Goal: Task Accomplishment & Management: Use online tool/utility

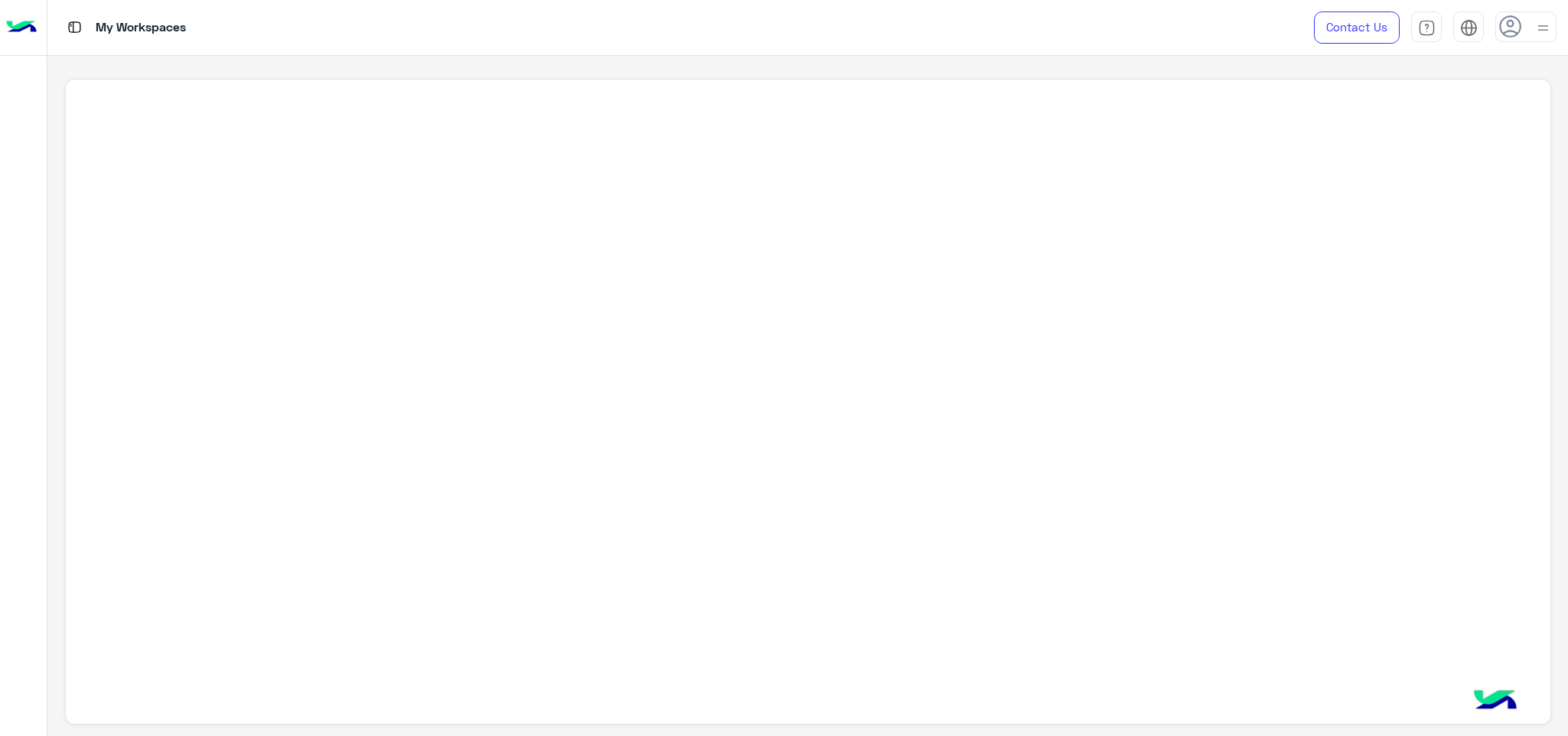
click at [1530, 26] on div at bounding box center [1526, 26] width 62 height 30
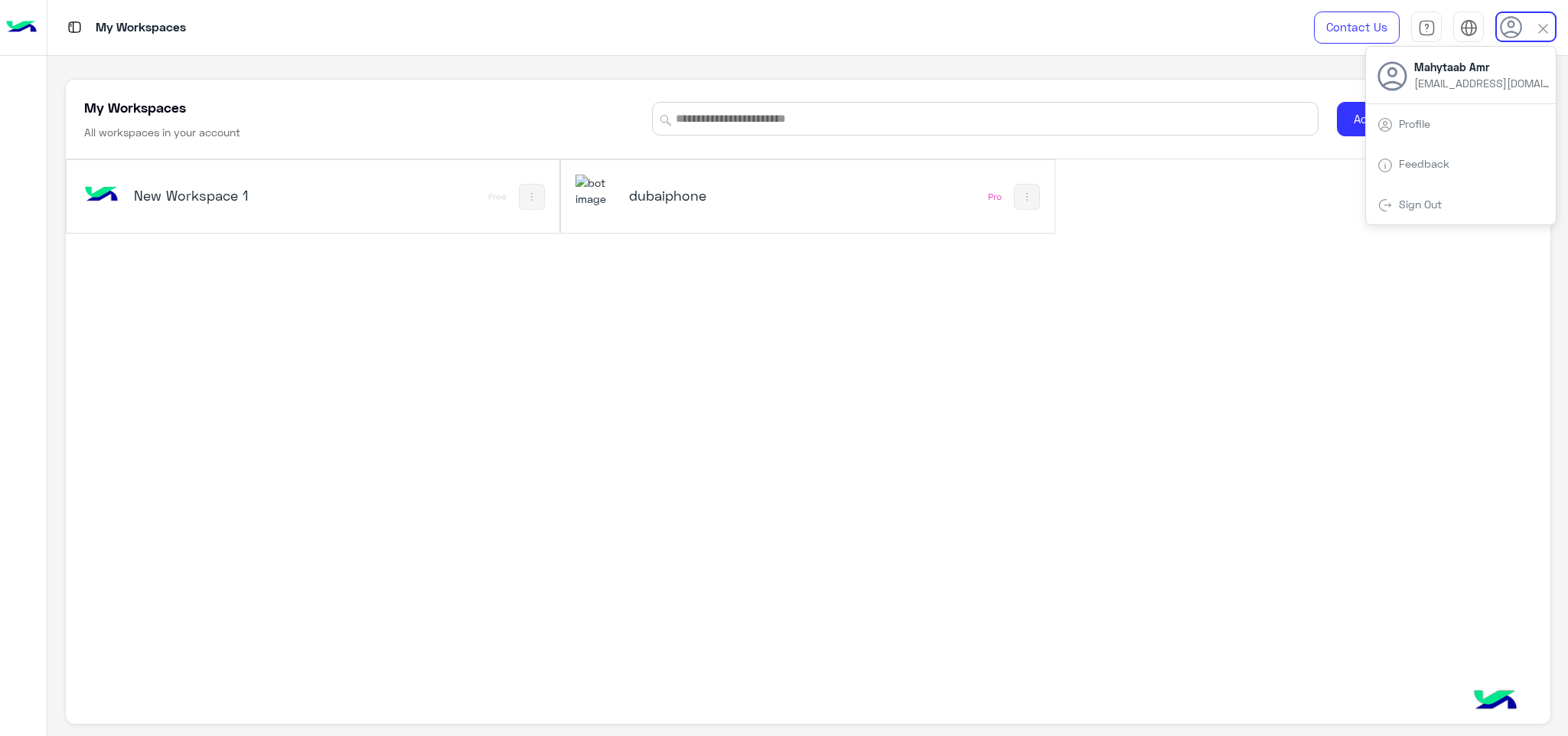
click at [1031, 360] on div "New Workspace 1 Free dubaiphone Pro" at bounding box center [808, 399] width 1485 height 480
click at [845, 185] on div "dubaiphone" at bounding box center [715, 197] width 279 height 45
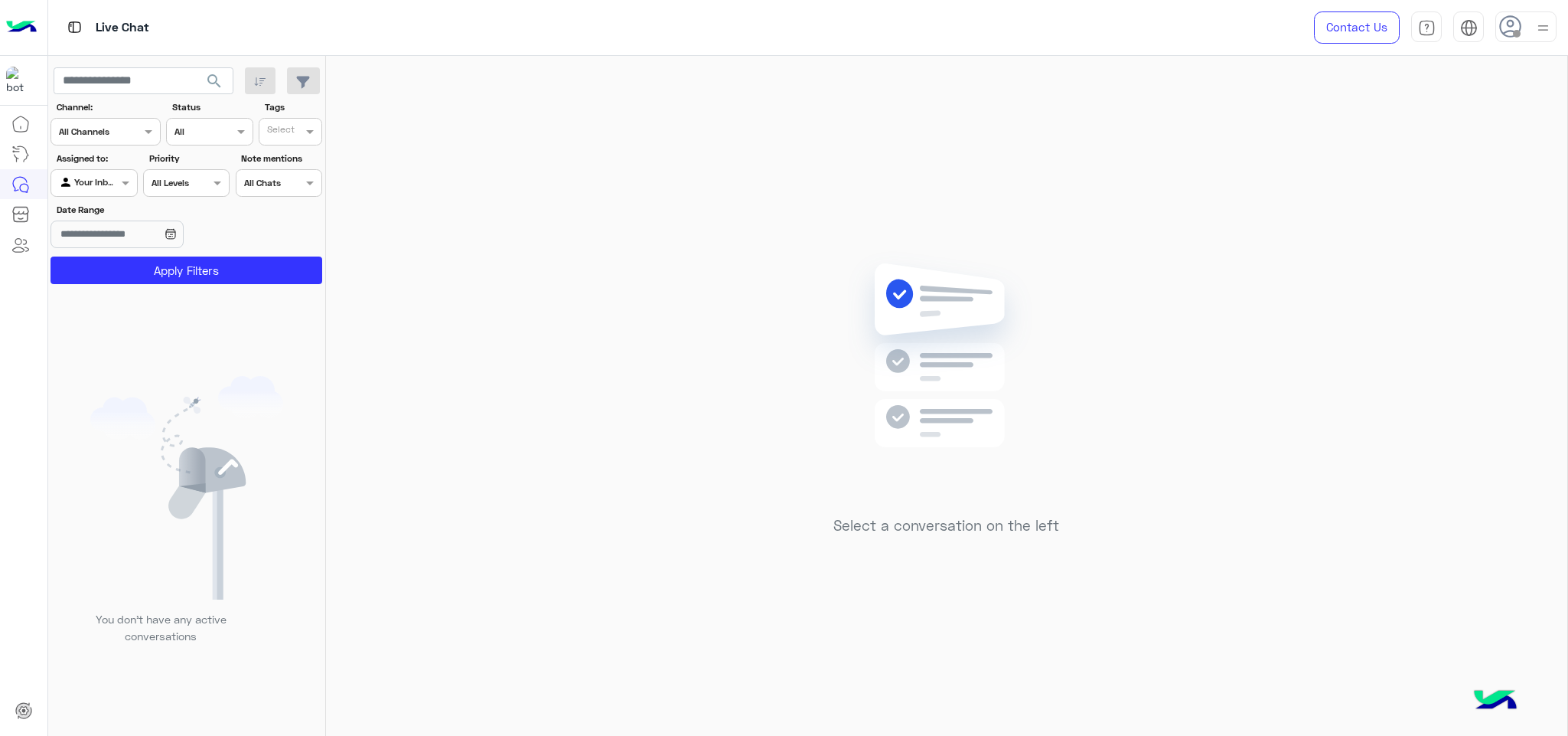
click at [1521, 27] on use at bounding box center [1510, 26] width 22 height 22
click at [1439, 106] on label "Online" at bounding box center [1461, 117] width 167 height 27
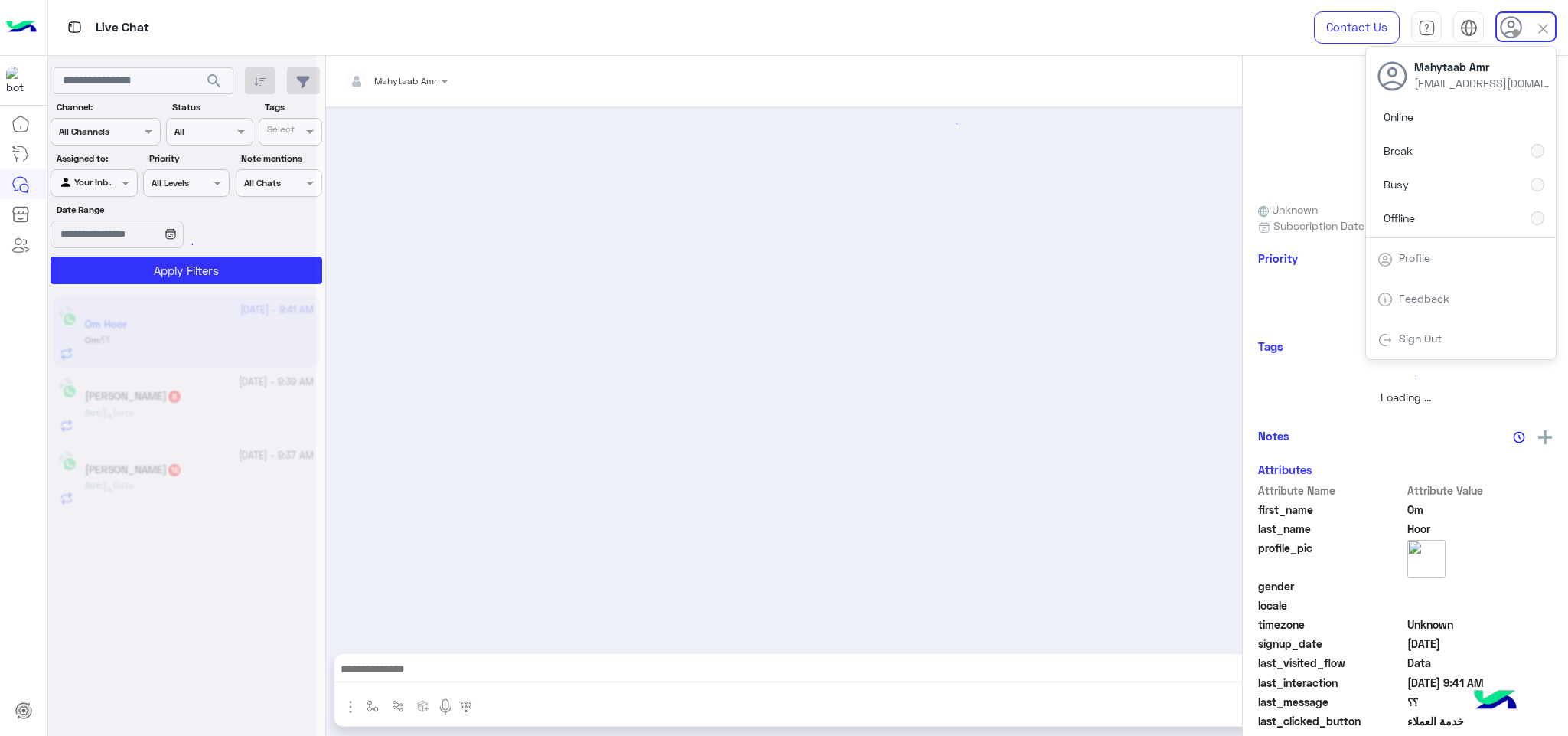
click at [1282, 240] on div "Om Hoor Reachable Unknown Subscription Date : [DATE] Priority Loading ... Tags …" at bounding box center [1405, 393] width 325 height 674
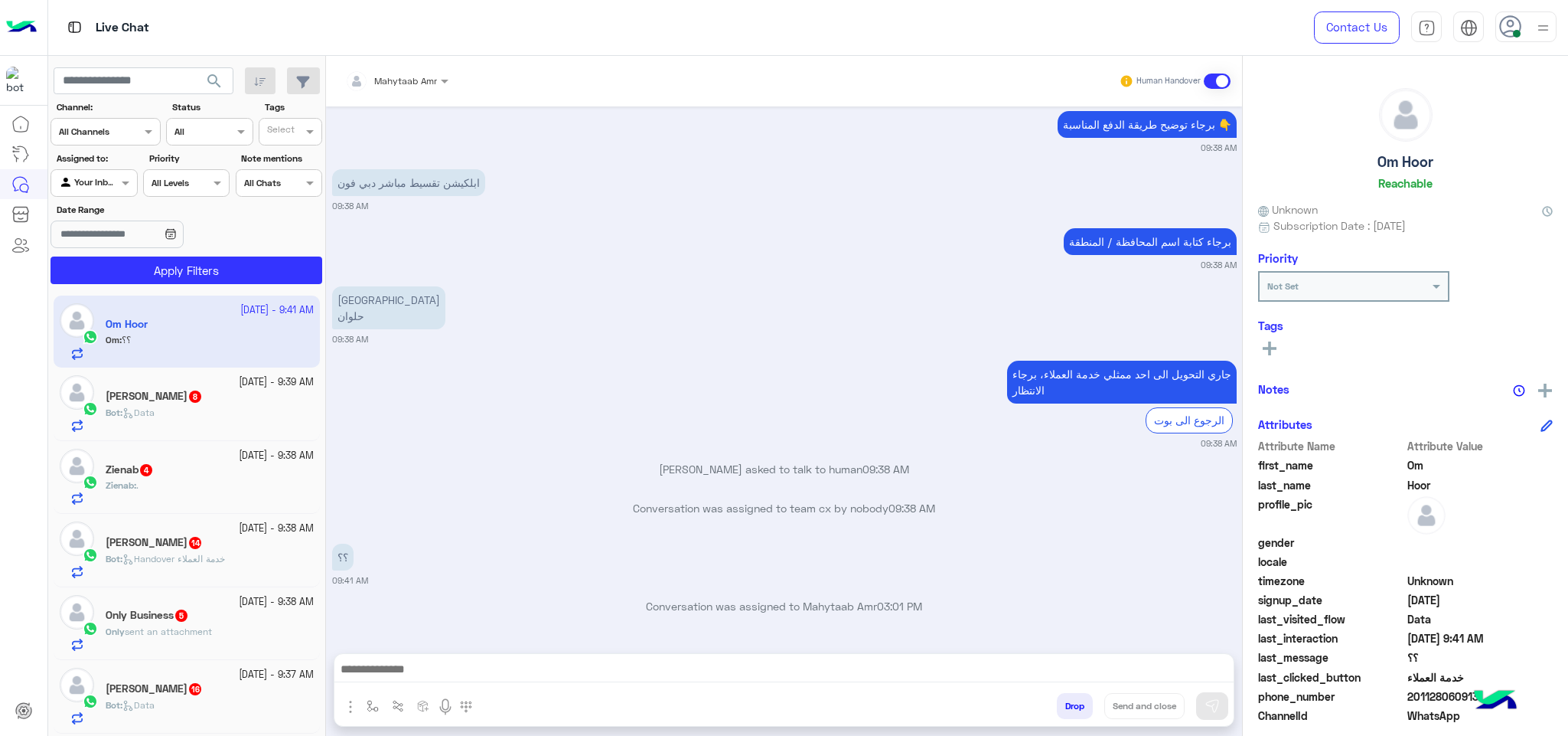
scroll to position [1579, 0]
click at [1530, 35] on div at bounding box center [1526, 26] width 62 height 30
click at [1428, 189] on label "Busy" at bounding box center [1461, 185] width 167 height 27
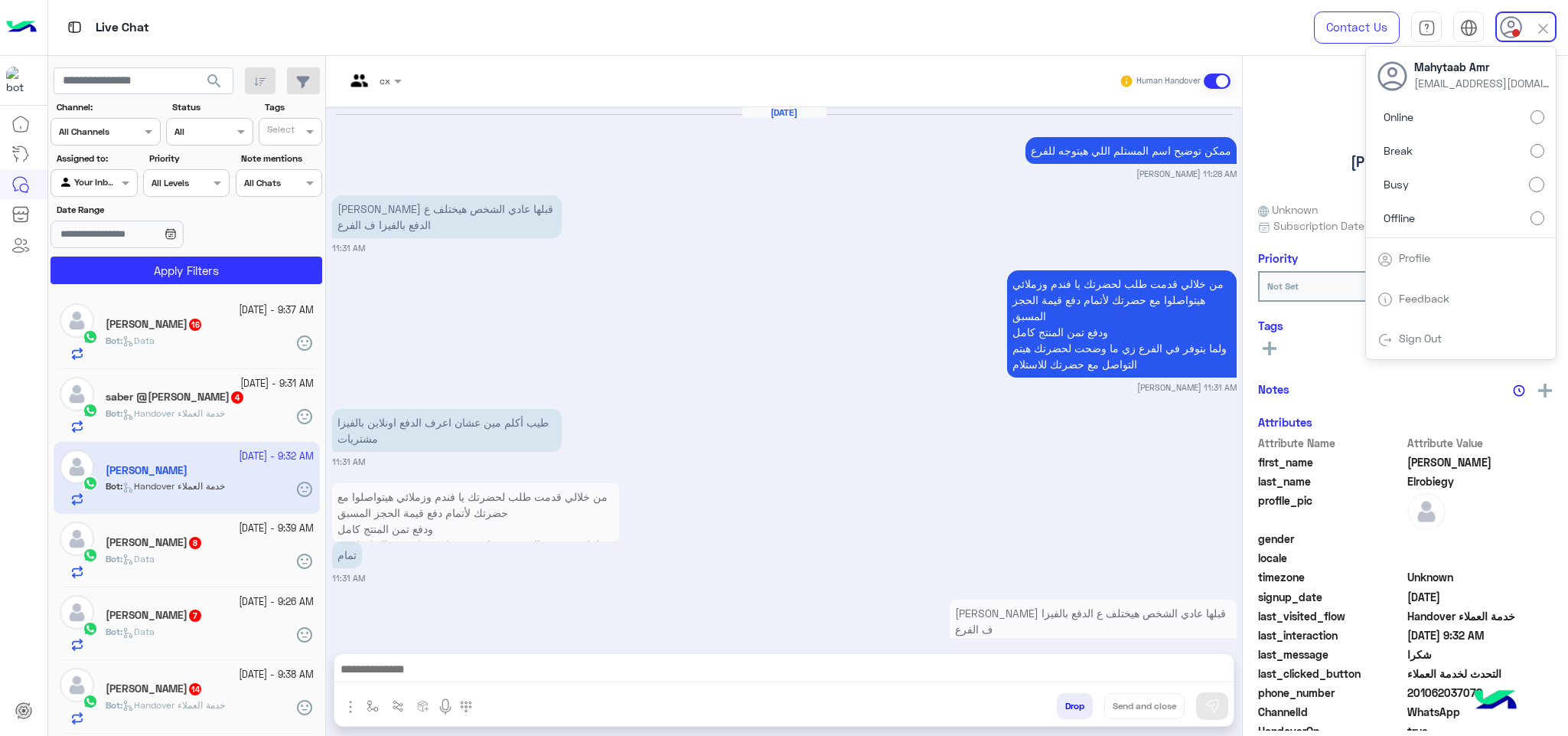
scroll to position [1251, 0]
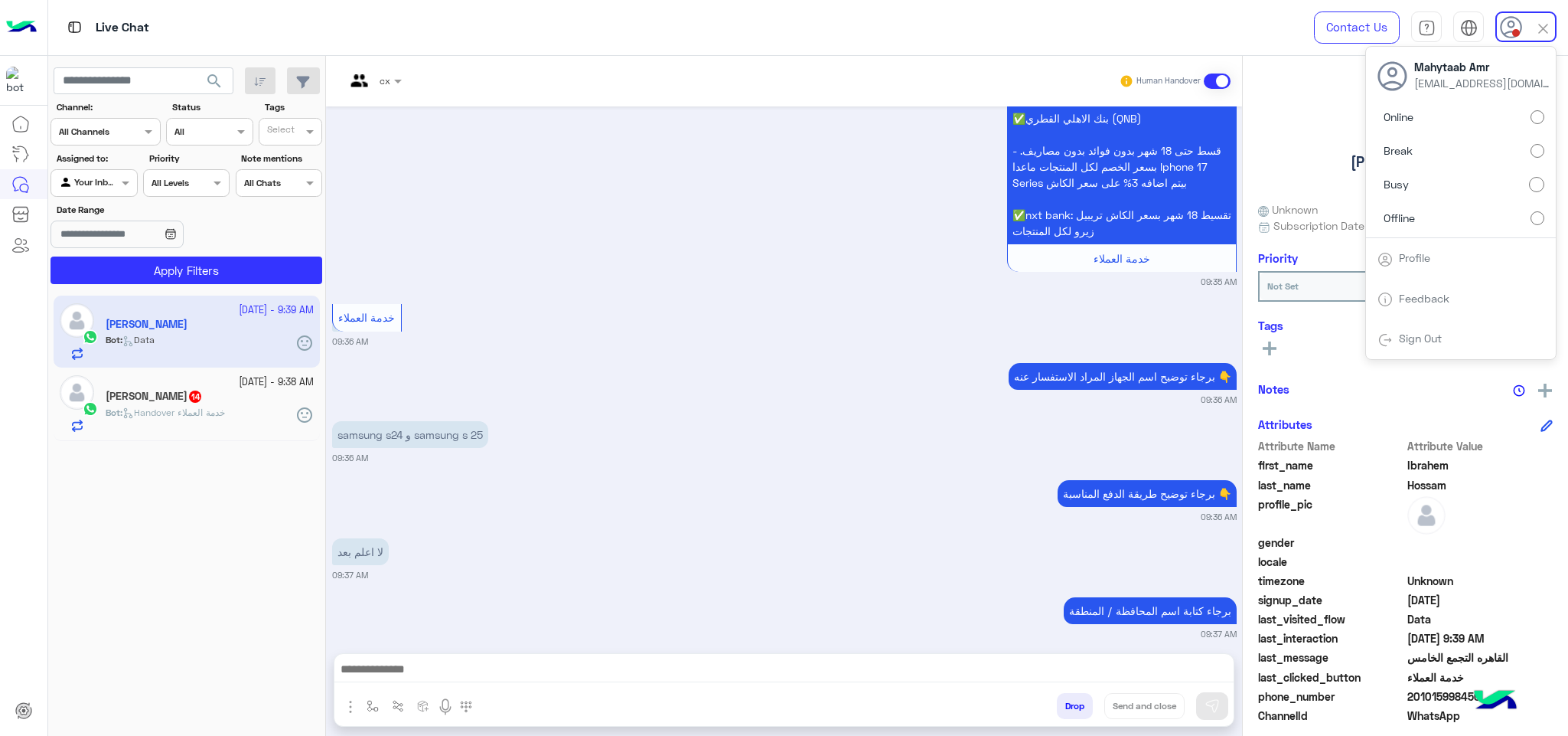
scroll to position [1546, 0]
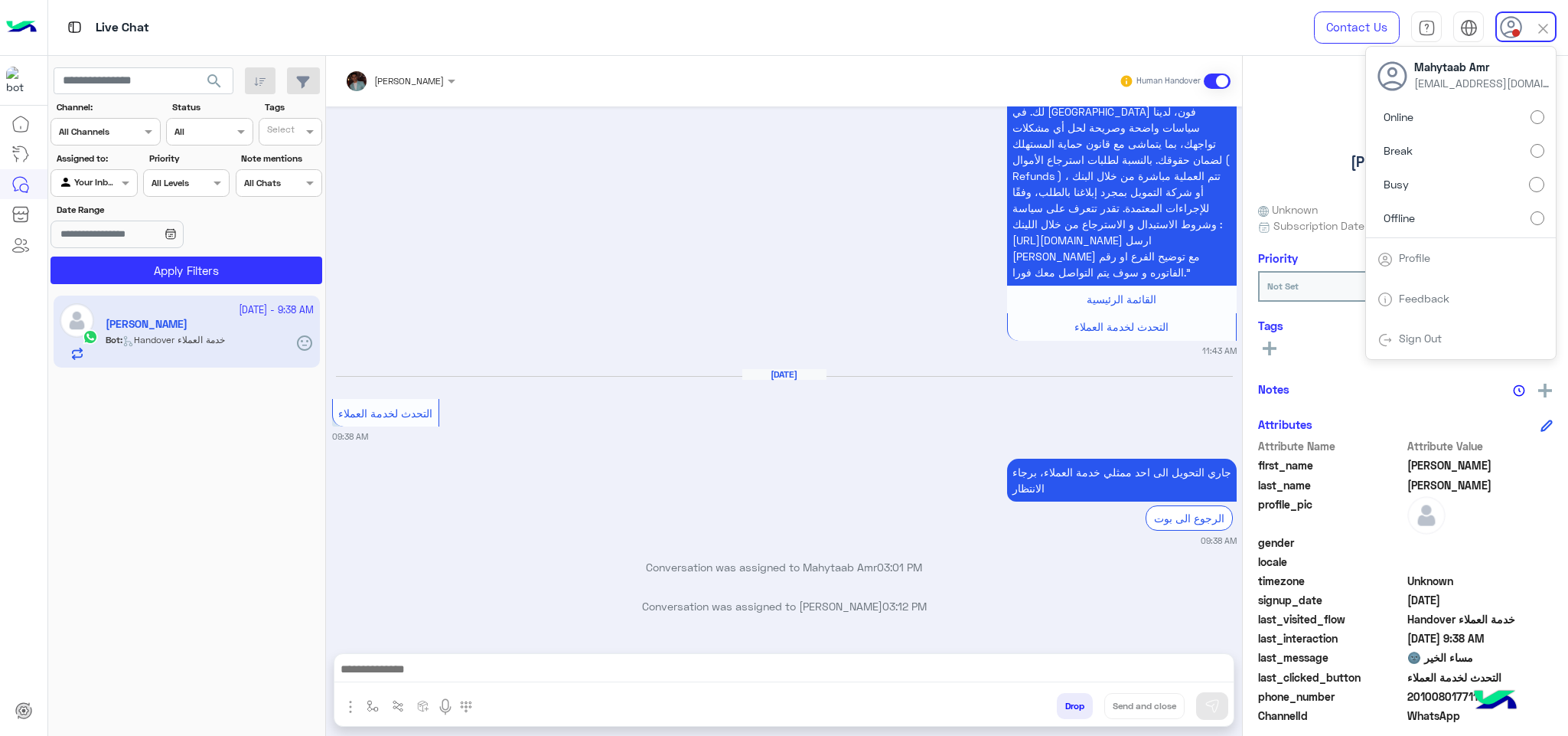
scroll to position [1473, 0]
click at [288, 86] on button "button" at bounding box center [303, 81] width 33 height 27
